Goal: Information Seeking & Learning: Find specific page/section

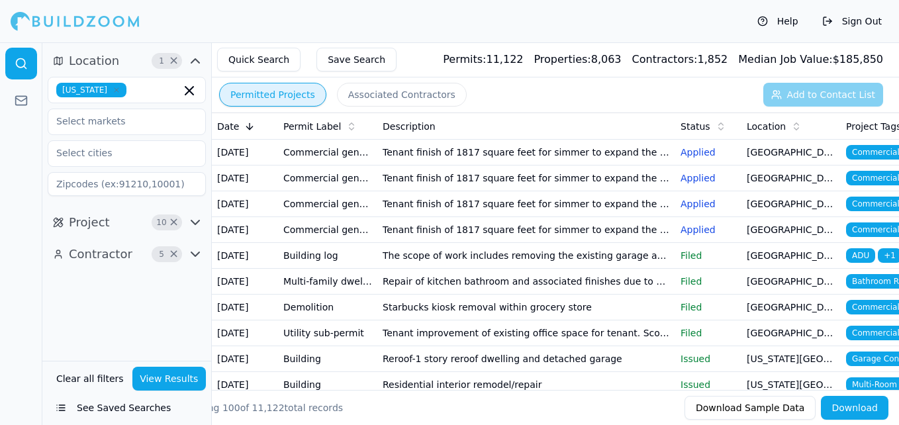
click at [373, 101] on button "Associated Contractors" at bounding box center [402, 95] width 130 height 24
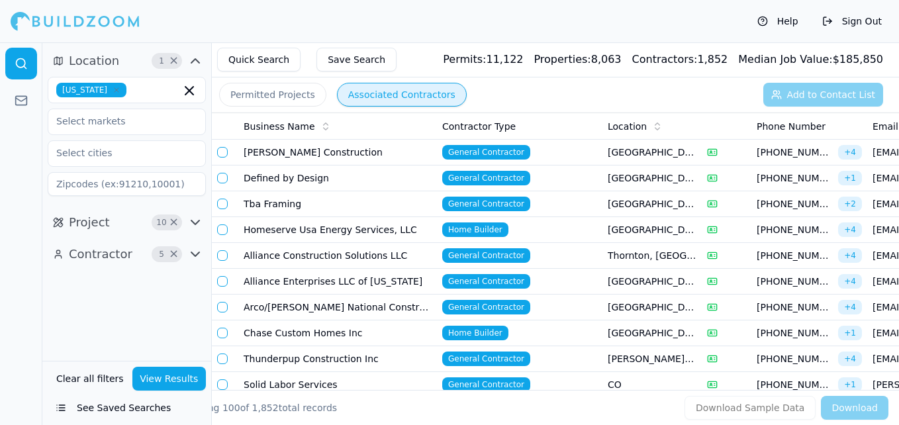
click at [325, 175] on td "Defined by Design" at bounding box center [337, 178] width 199 height 26
